Goal: Task Accomplishment & Management: Complete application form

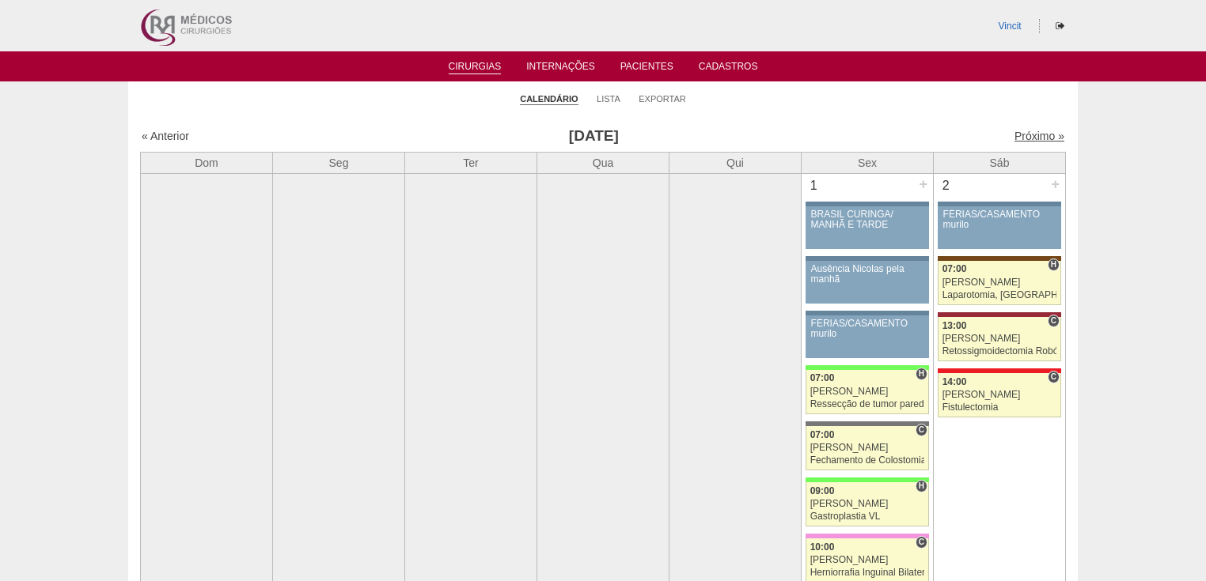
click at [1020, 136] on link "Próximo »" at bounding box center [1039, 136] width 50 height 13
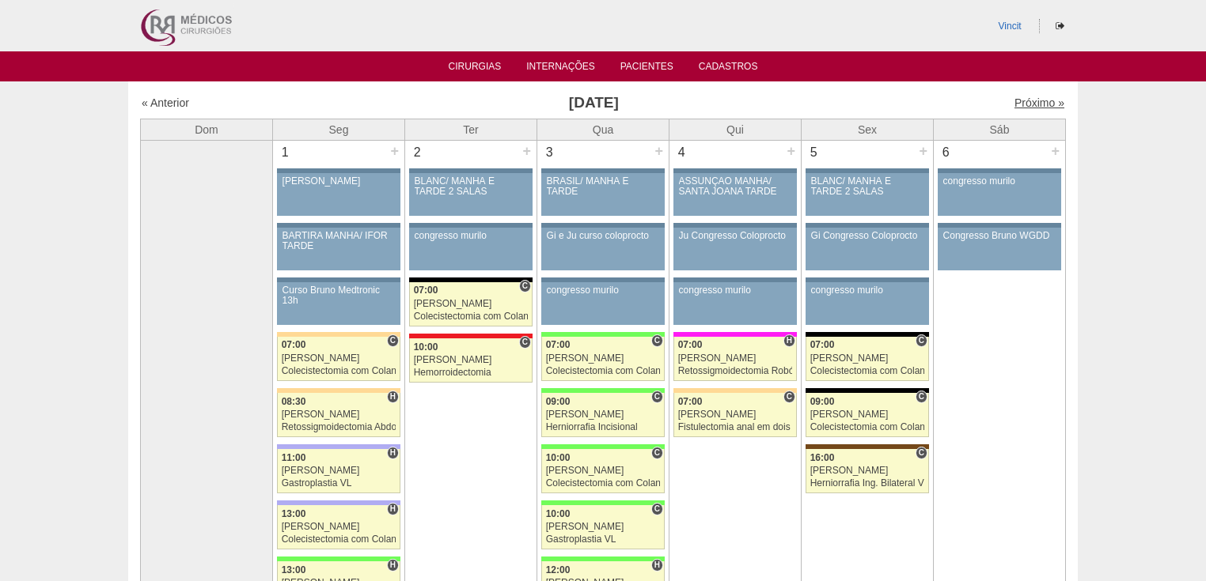
click at [1033, 101] on link "Próximo »" at bounding box center [1039, 103] width 50 height 13
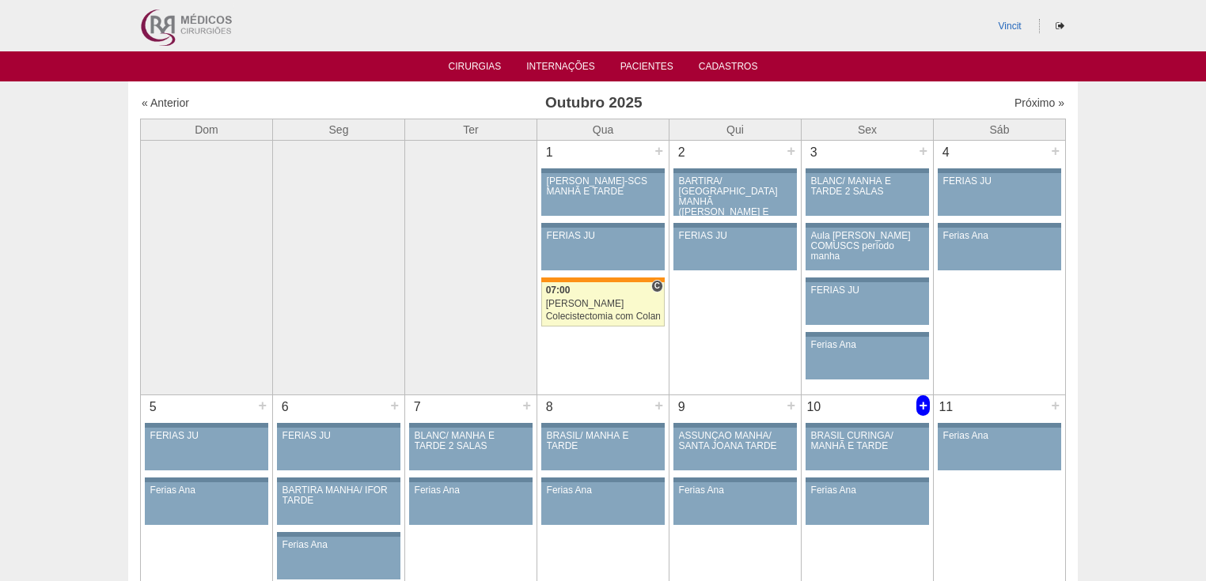
click at [922, 402] on div "+" at bounding box center [922, 406] width 13 height 21
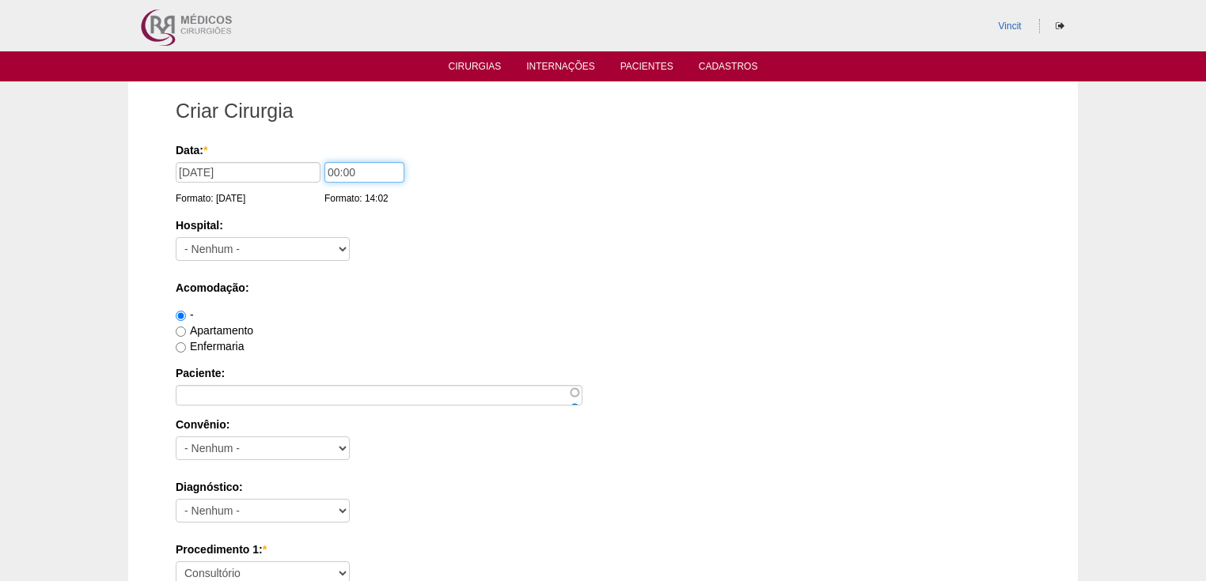
click at [339, 172] on input "00:00" at bounding box center [364, 172] width 80 height 21
type input "07:00"
click at [282, 244] on select "- Nenhum - 9 de Julho Albert Einstein Alvorada América Assunção Bartira Benefic…" at bounding box center [263, 249] width 174 height 24
select select "30"
click at [176, 237] on select "- Nenhum - 9 de Julho Albert Einstein Alvorada América Assunção Bartira Benefic…" at bounding box center [263, 249] width 174 height 24
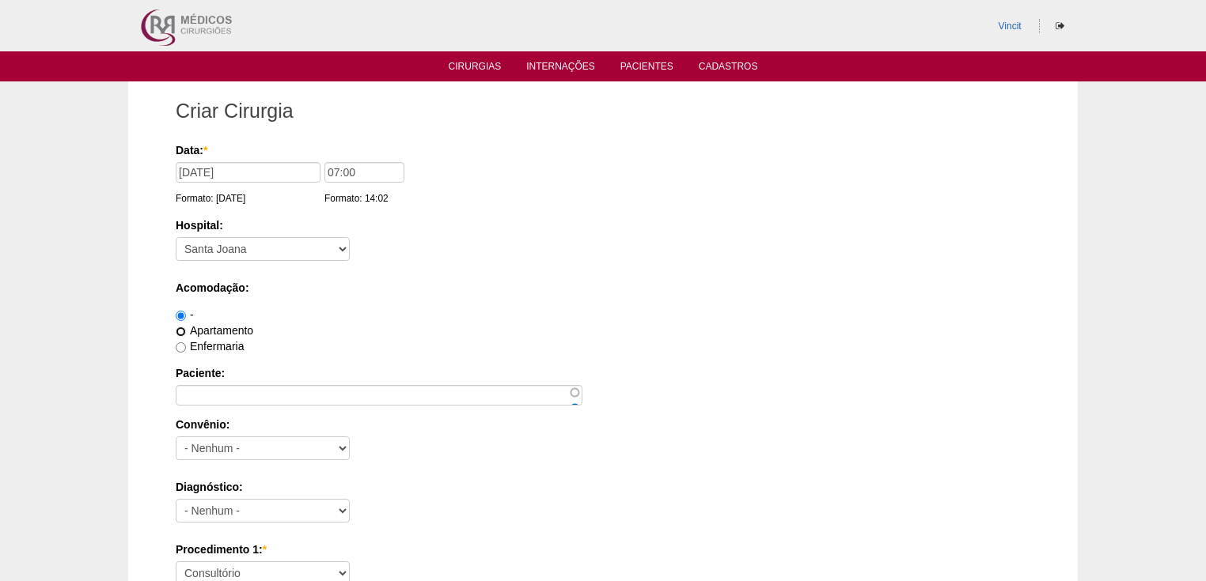
click at [179, 332] on input "Apartamento" at bounding box center [181, 332] width 10 height 10
radio input "true"
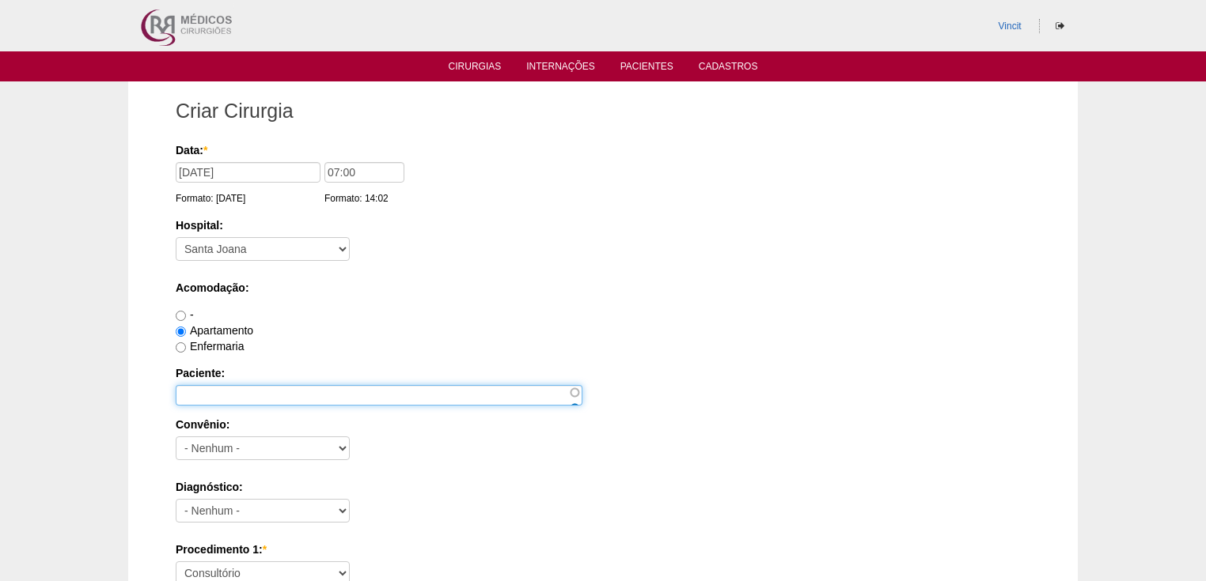
click at [201, 395] on input "Paciente:" at bounding box center [379, 395] width 407 height 21
type input "v"
type input "[PERSON_NAME]"
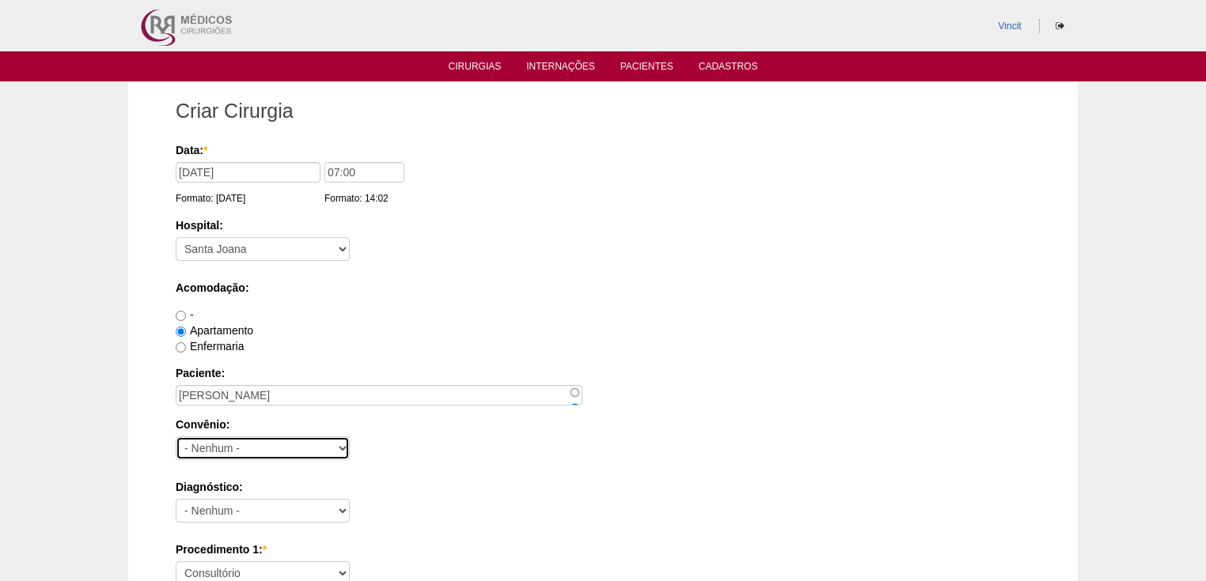
click at [215, 449] on select "- Nenhum - Abet Afresp Allianz Amil Blue Life Caasp Cabesp Caixa de Pensões Car…" at bounding box center [263, 449] width 174 height 24
select select "26"
click at [176, 437] on select "- Nenhum - Abet Afresp Allianz Amil Blue Life Caasp Cabesp Caixa de Pensões Car…" at bounding box center [263, 449] width 174 height 24
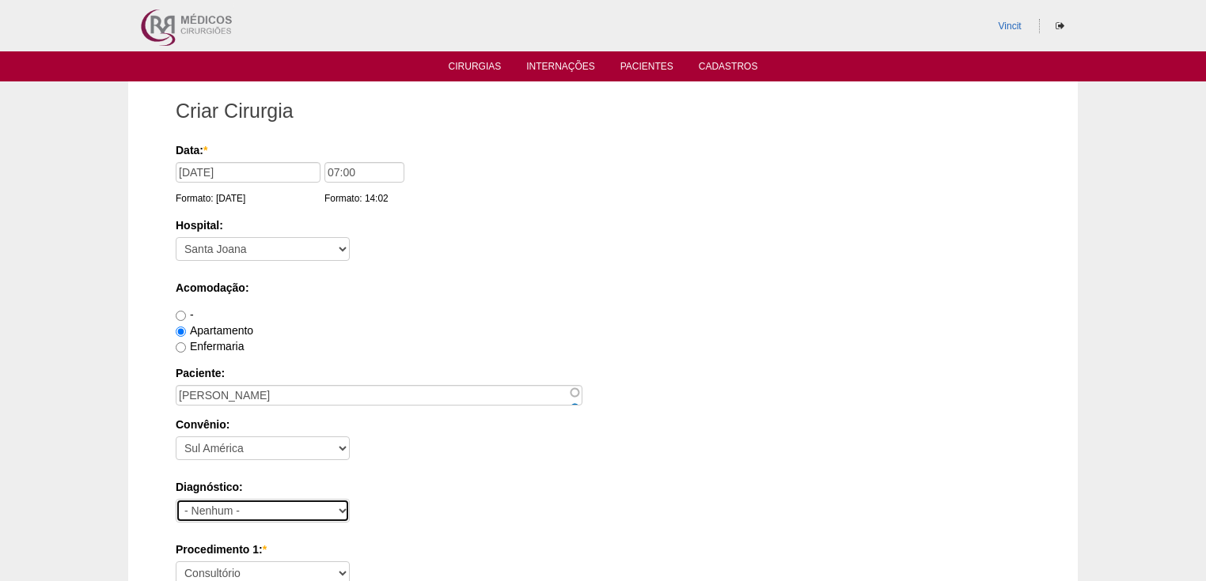
click at [207, 512] on select "- Nenhum - Abdome Agudo Abscesso Hepático Abscesso Perianal Abscesso Peritoneal…" at bounding box center [263, 511] width 174 height 24
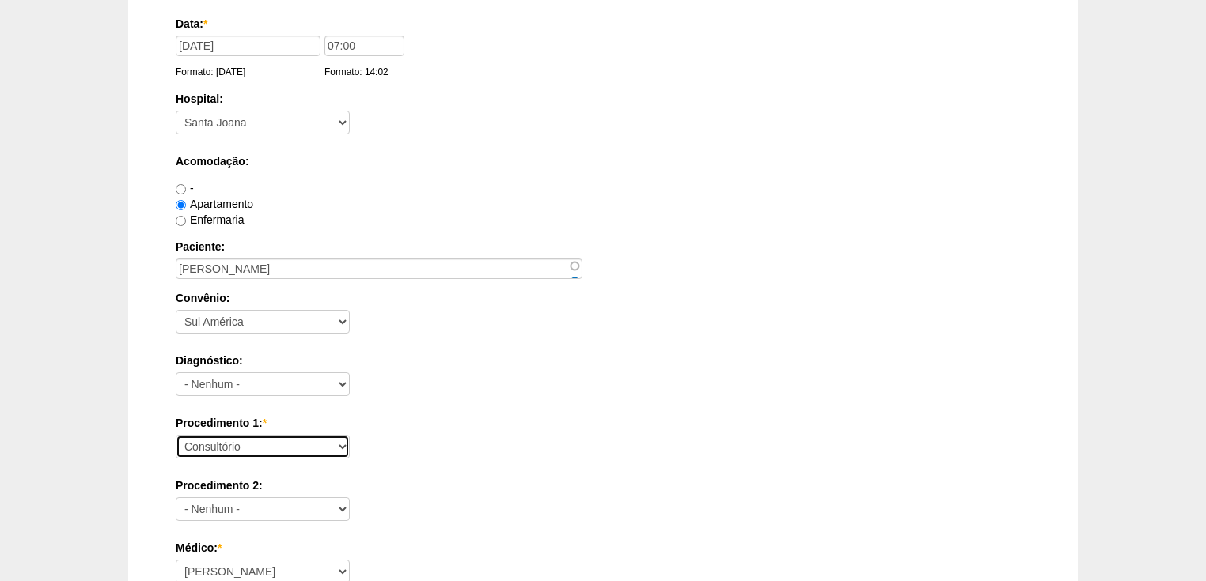
click at [209, 443] on select "Consultório Abscesso Hepático - Drenagem Abscesso perianal Amputação Abdômino P…" at bounding box center [263, 447] width 174 height 24
select select "40538"
click at [176, 435] on select "Consultório Abscesso Hepático - Drenagem Abscesso perianal Amputação Abdômino P…" at bounding box center [263, 447] width 174 height 24
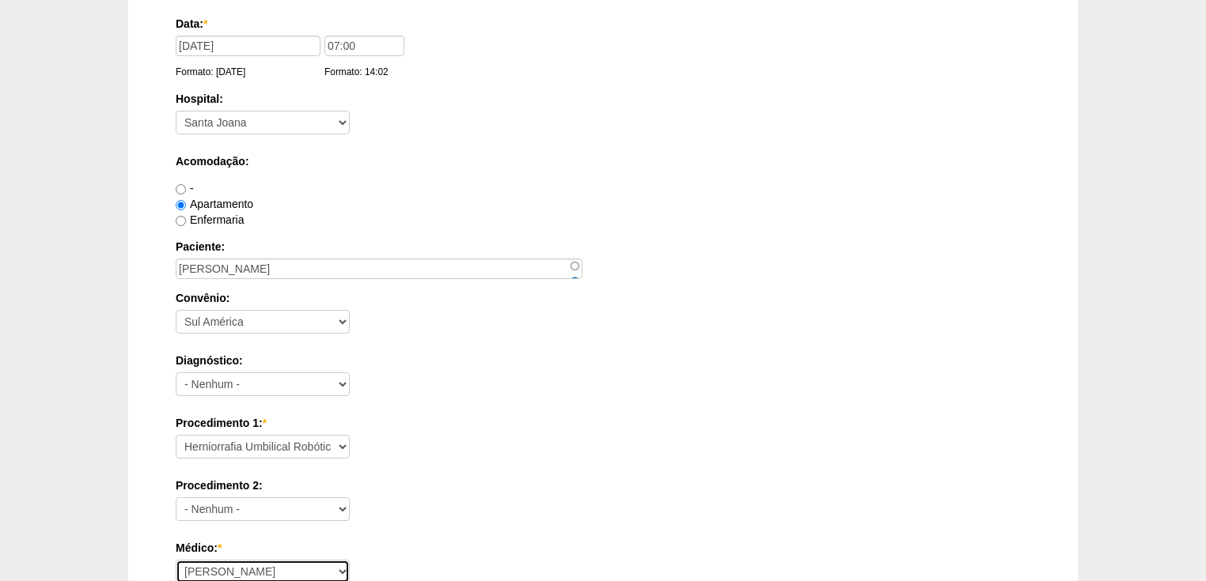
click at [251, 570] on select "Ana Paula Bruno Felipe Rossi Geraldo Igor Benevides Isabella Juliana Luiz Guilh…" at bounding box center [263, 572] width 174 height 24
select select "35"
click at [176, 559] on select "Ana Paula Bruno Felipe Rossi Geraldo Igor Benevides Isabella Juliana Luiz Guilh…" at bounding box center [263, 571] width 174 height 24
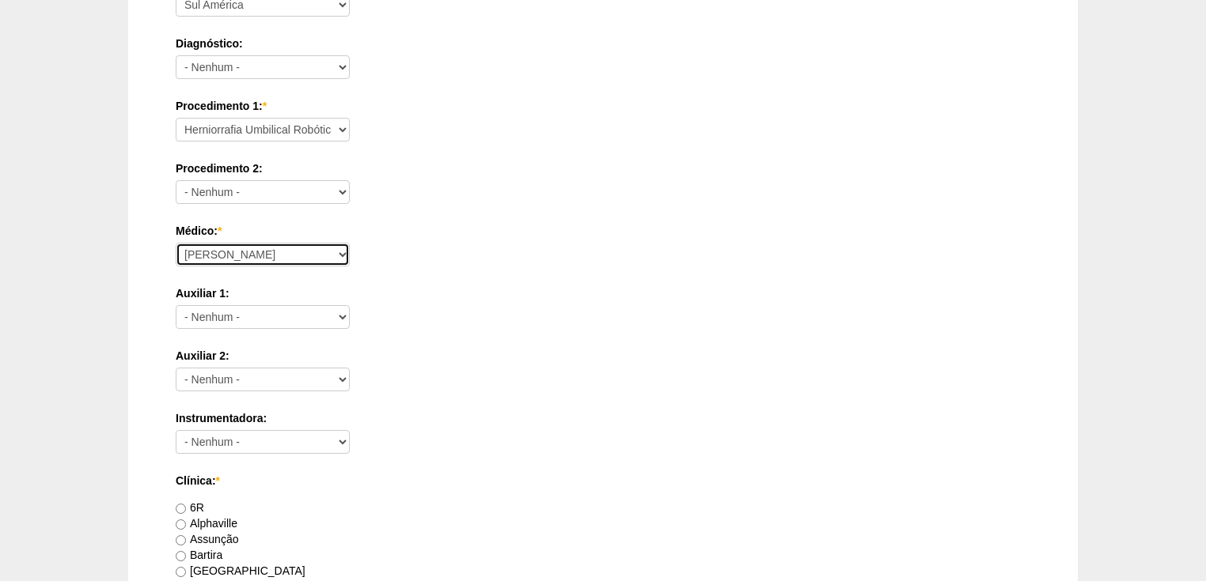
scroll to position [634, 0]
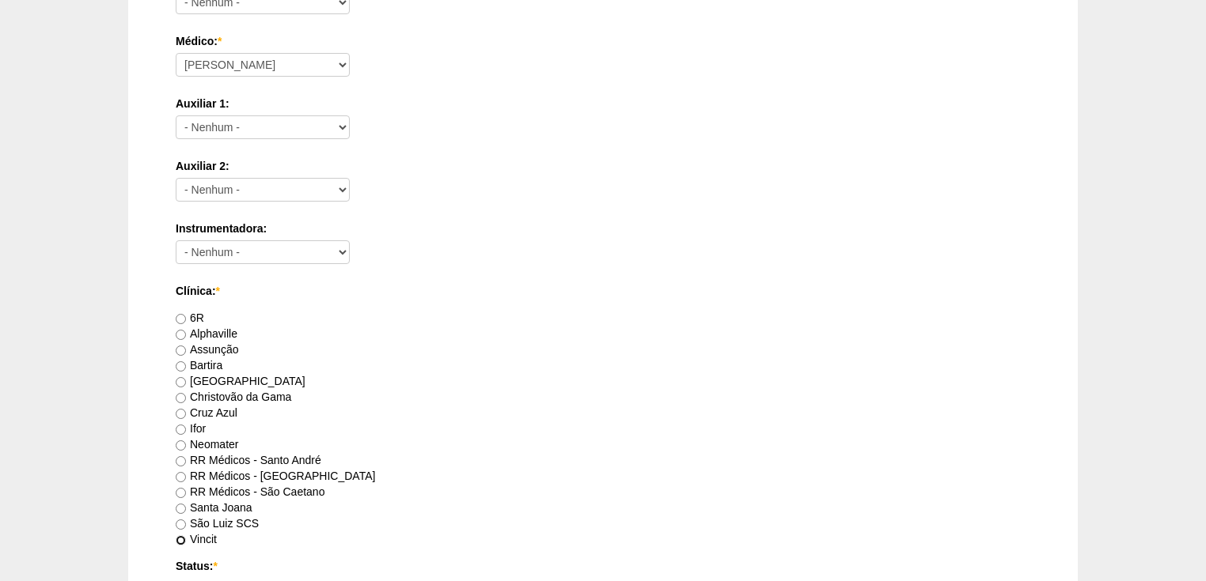
click at [180, 537] on input "Vincit" at bounding box center [181, 541] width 10 height 10
radio input "true"
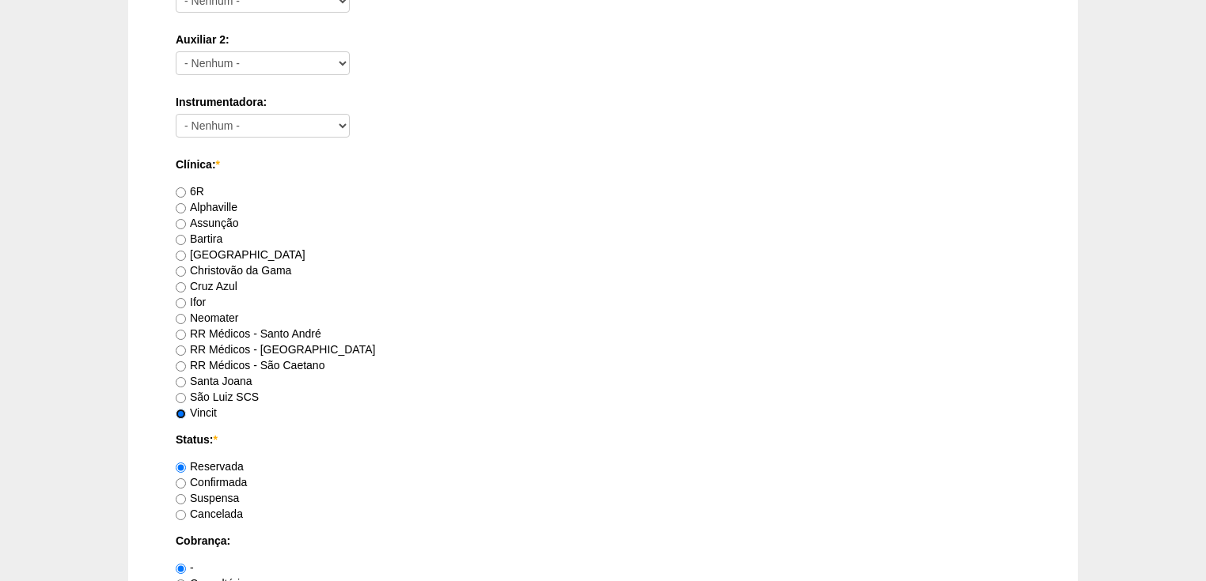
scroll to position [824, 0]
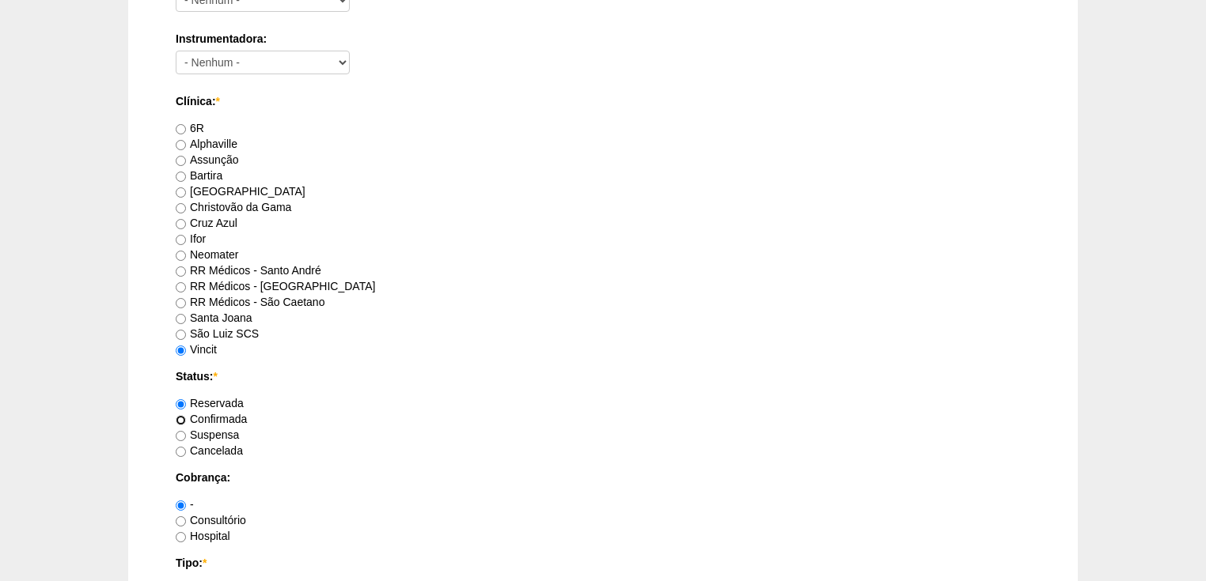
click at [183, 418] on input "Confirmada" at bounding box center [181, 420] width 10 height 10
radio input "true"
click at [180, 521] on input "Consultório" at bounding box center [181, 522] width 10 height 10
radio input "true"
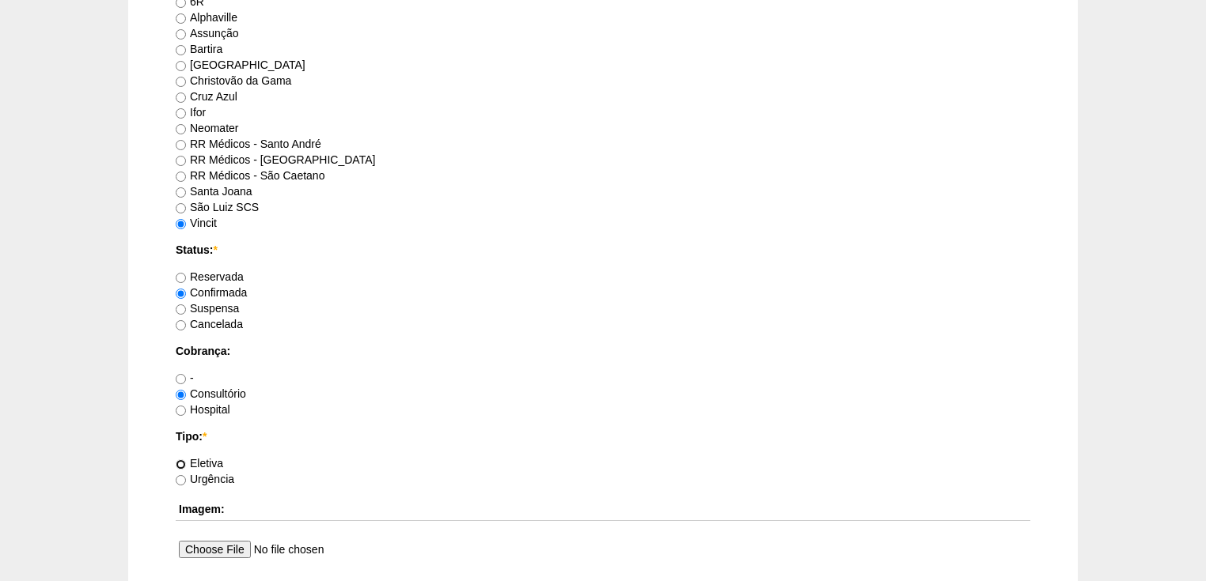
click at [180, 464] on input "Eletiva" at bounding box center [181, 465] width 10 height 10
radio input "true"
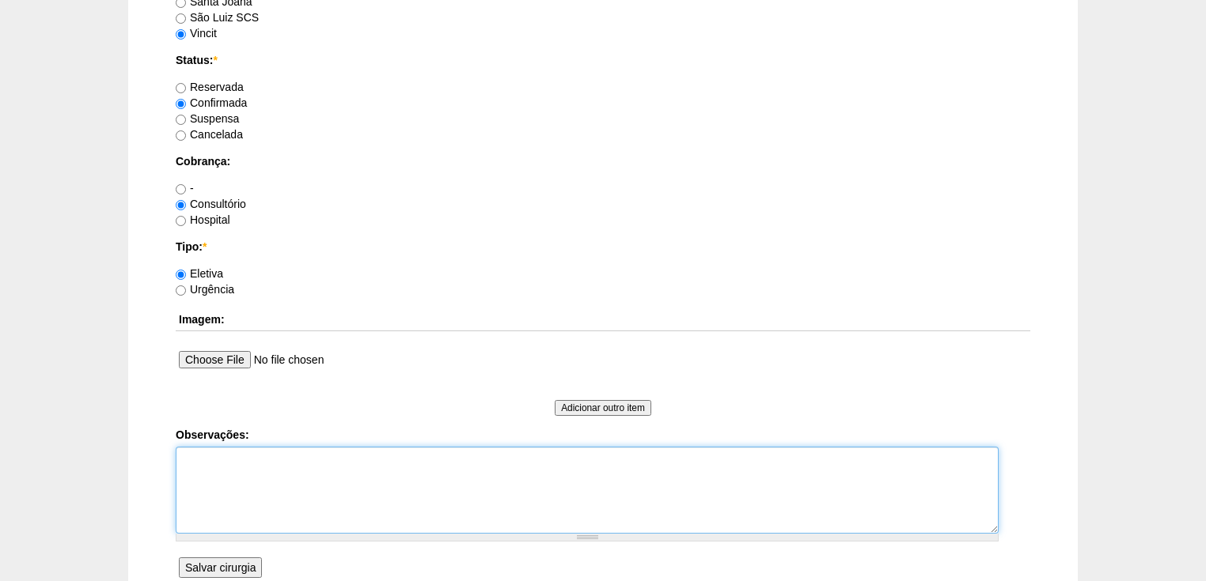
click at [201, 466] on textarea "Observações:" at bounding box center [587, 490] width 823 height 87
type textarea "v"
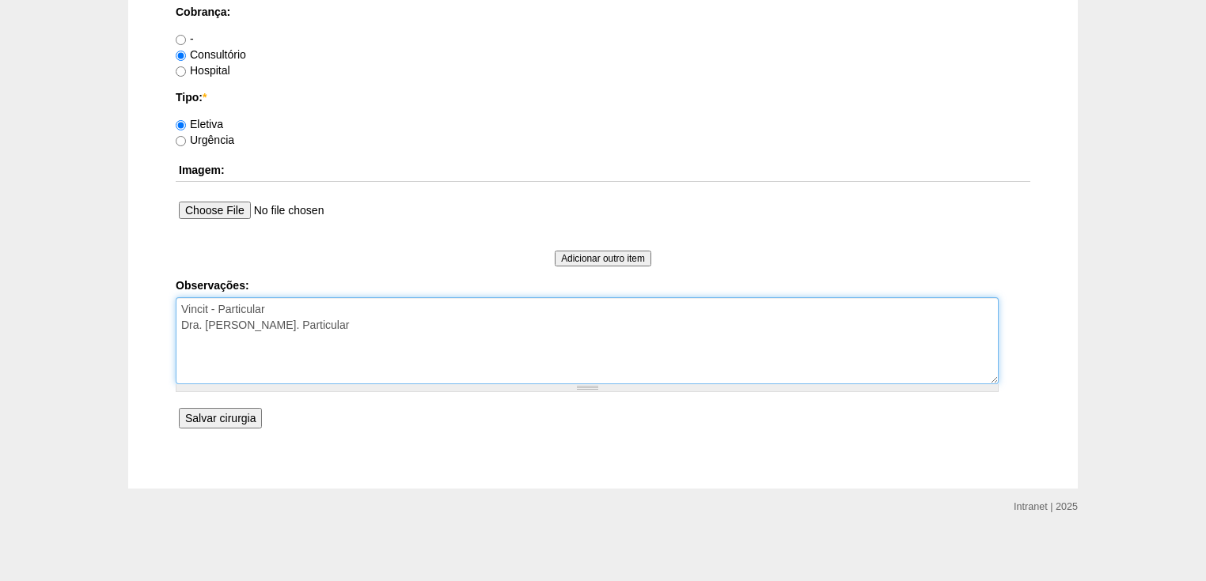
click at [338, 323] on textarea "Vincit - Particular Dra. Debora Galvão. Particular" at bounding box center [587, 340] width 823 height 87
paste textarea "261481"
type textarea "Vincit - Particular Dra. Debora Galvão. Particular Reserva: 261481"
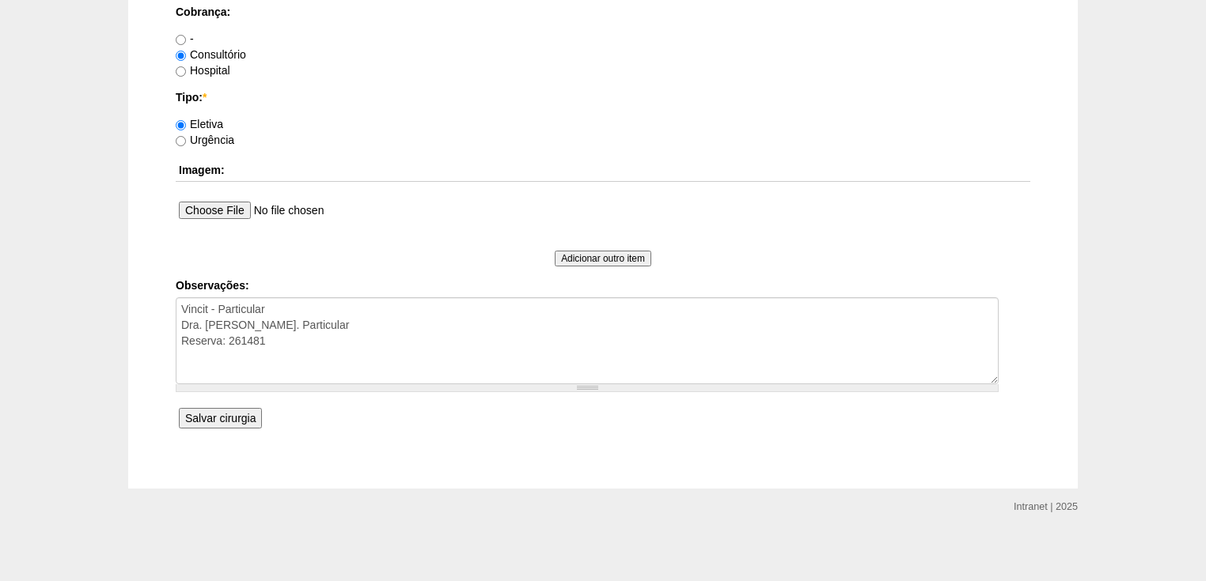
click at [226, 417] on input "Salvar cirurgia" at bounding box center [220, 418] width 83 height 21
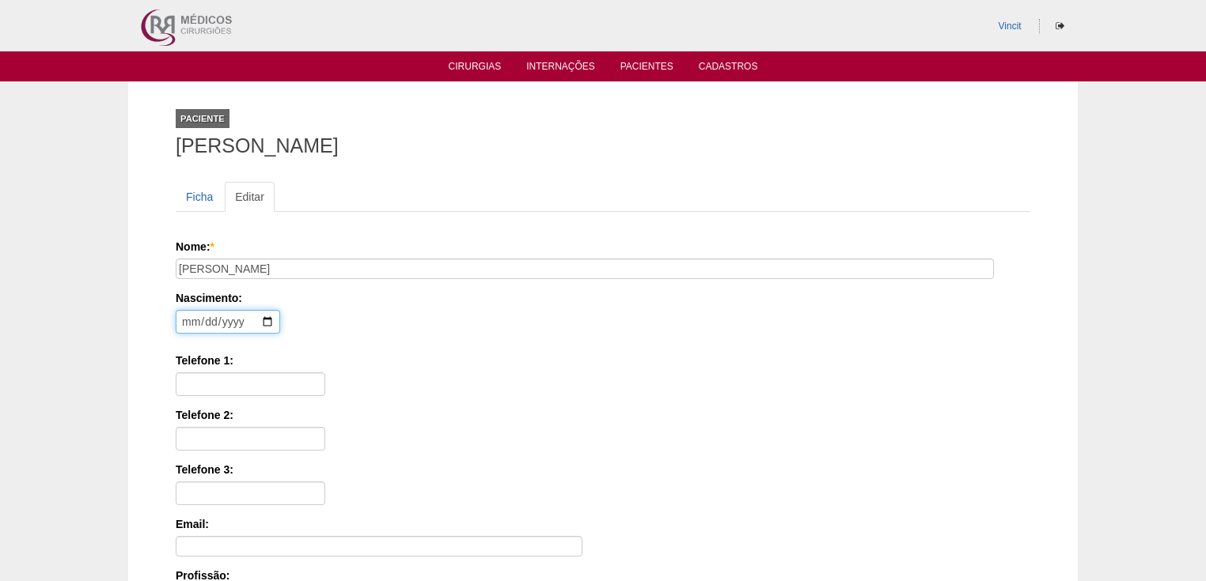
click at [188, 319] on input "date" at bounding box center [228, 322] width 104 height 24
type input "[DATE]"
click at [185, 373] on input "Telefone 1:" at bounding box center [251, 385] width 150 height 24
paste input "1987332130"
click at [184, 383] on input "1987332130" at bounding box center [251, 385] width 150 height 24
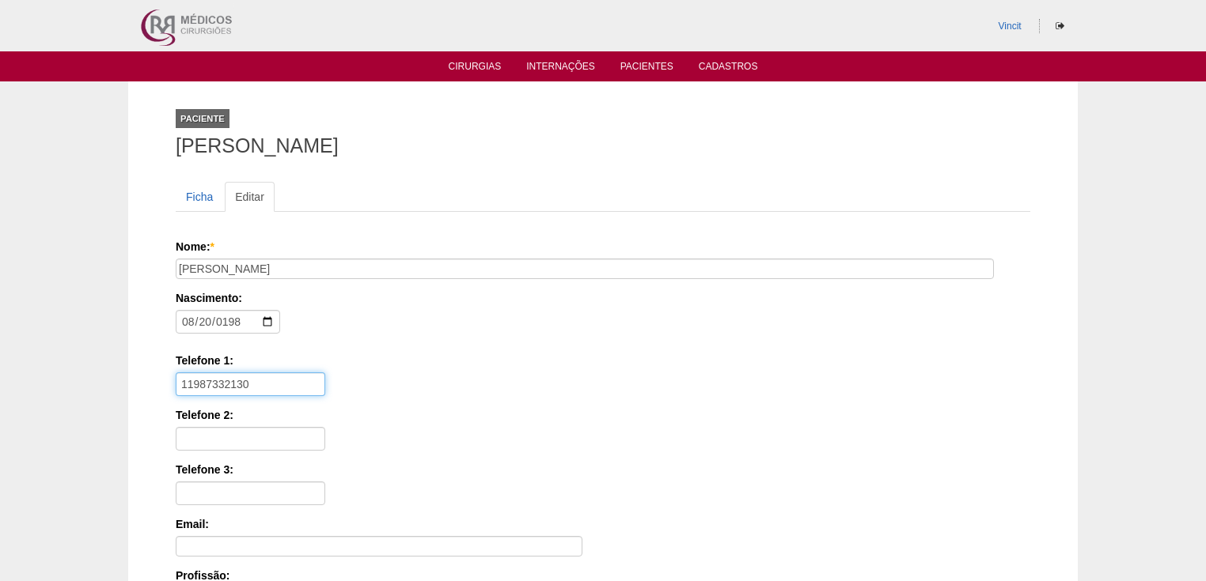
scroll to position [253, 0]
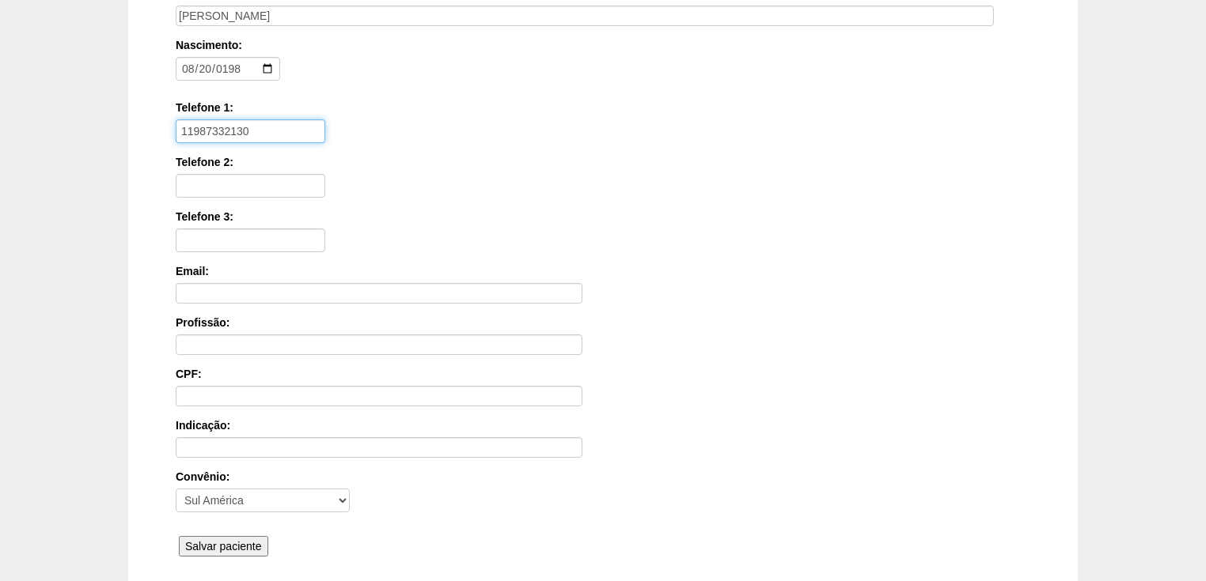
type input "11987332130"
click at [222, 544] on input "Salvar paciente" at bounding box center [223, 546] width 89 height 21
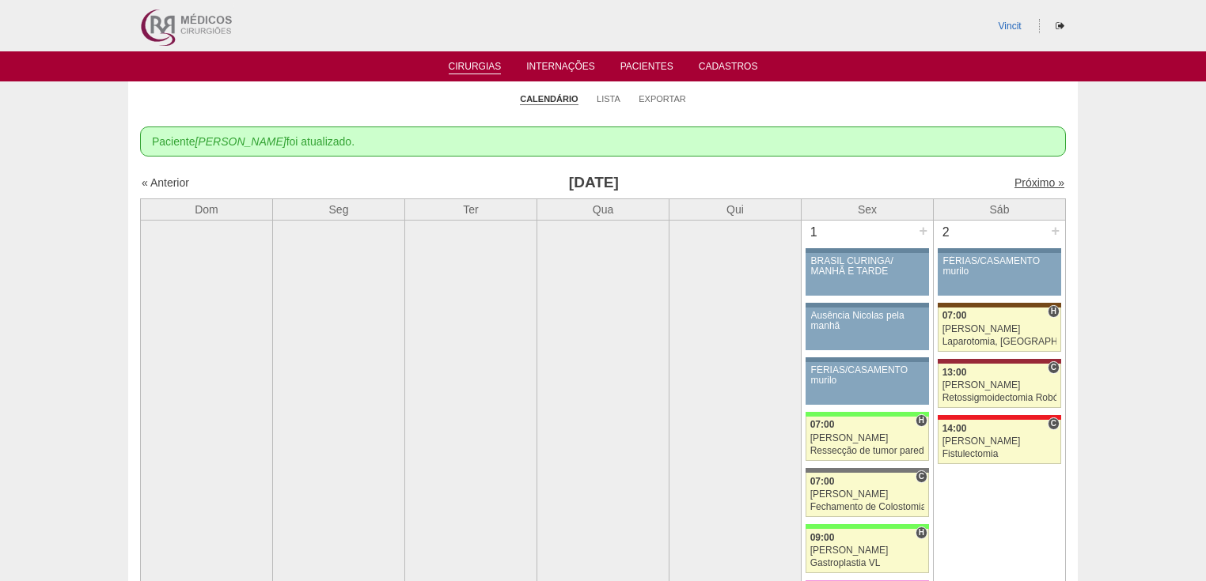
click at [1030, 181] on link "Próximo »" at bounding box center [1039, 182] width 50 height 13
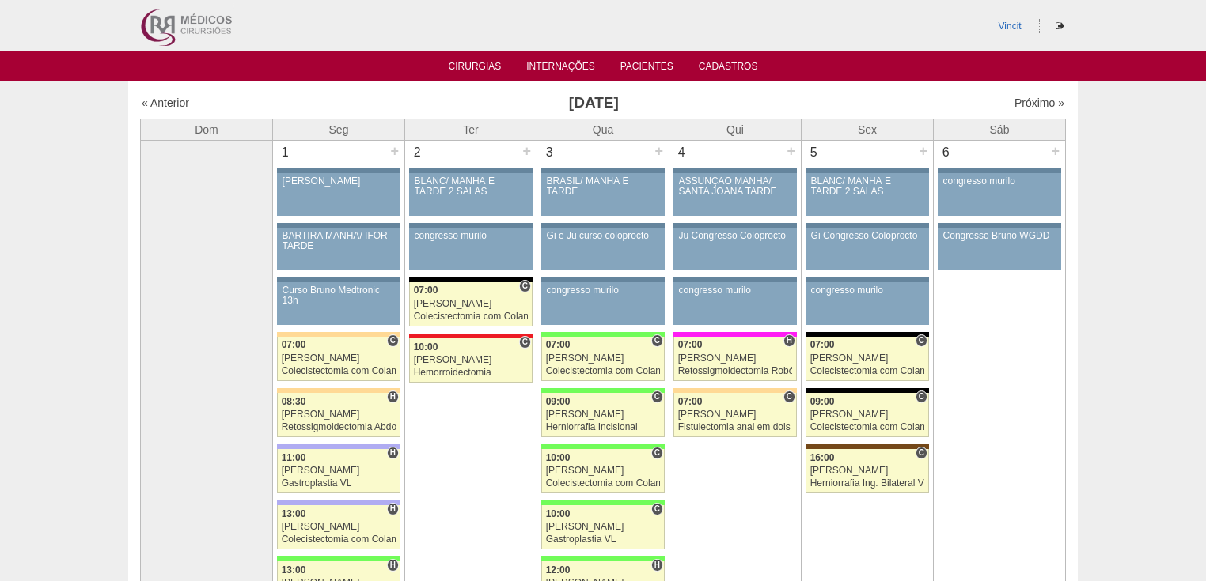
click at [1024, 100] on link "Próximo »" at bounding box center [1039, 103] width 50 height 13
